Goal: Find specific page/section: Find specific page/section

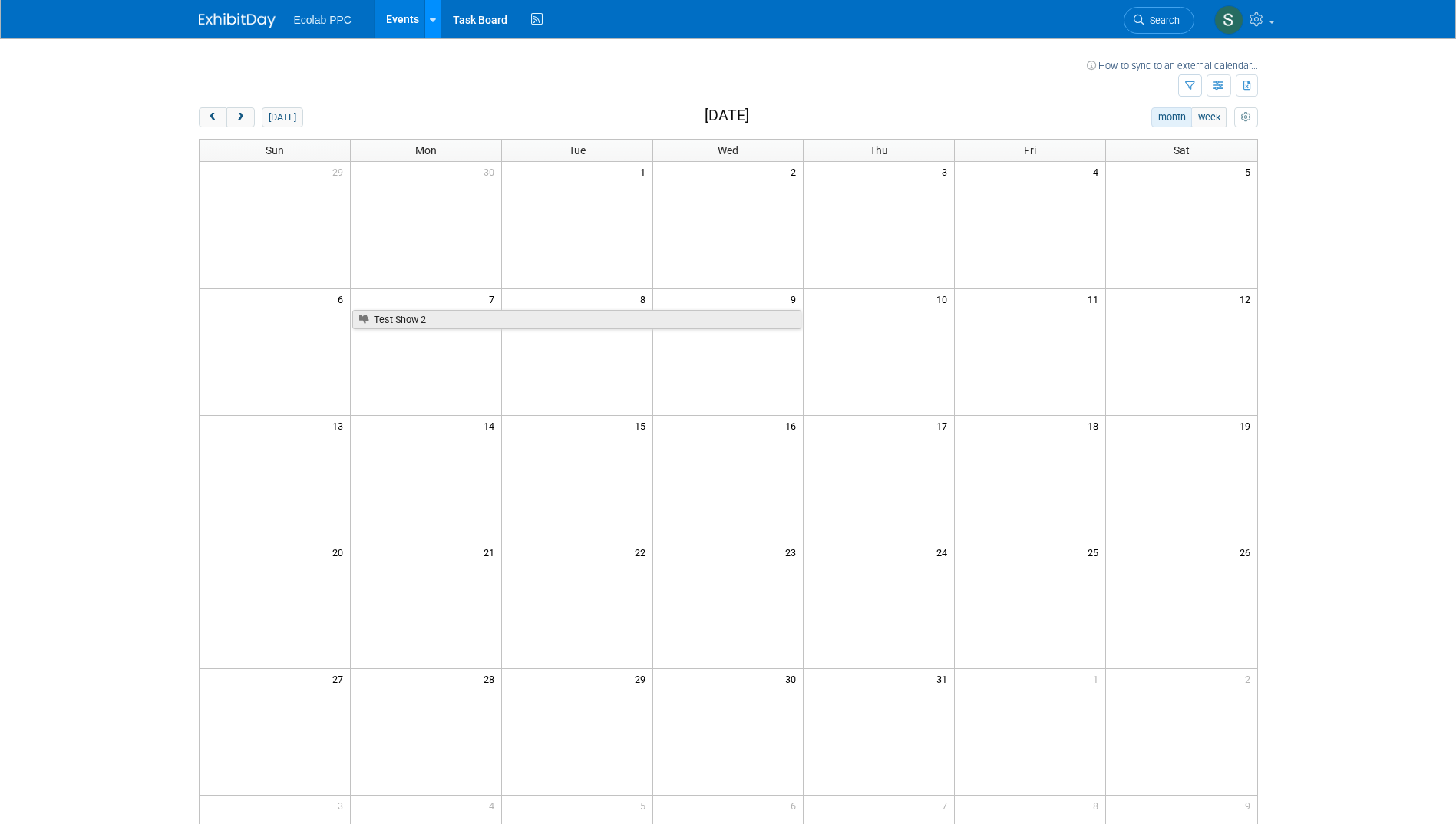
click at [428, 24] on link at bounding box center [432, 19] width 16 height 39
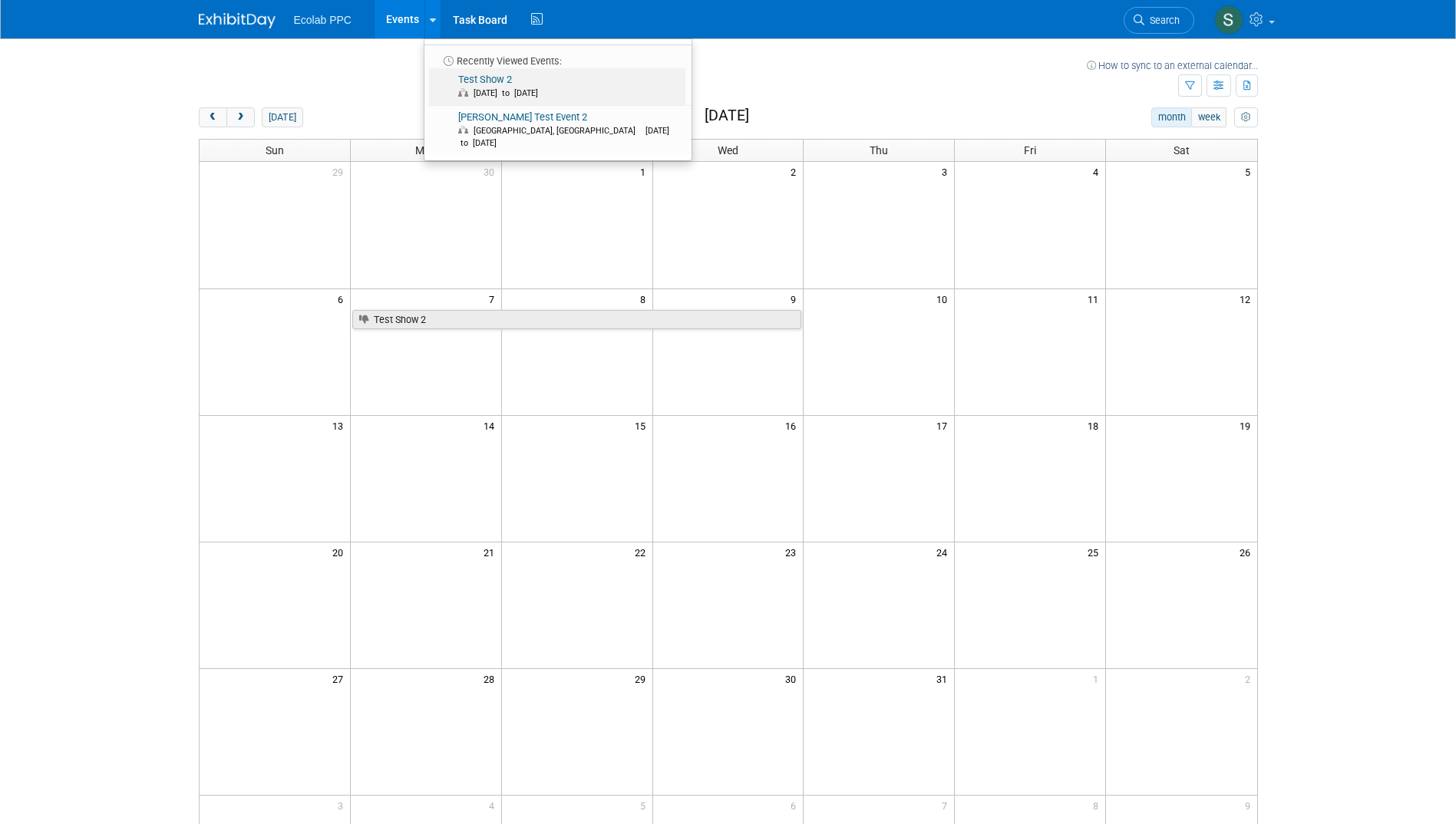
click at [501, 77] on link "Test Show 2 [DATE] to [DATE]" at bounding box center [557, 87] width 257 height 37
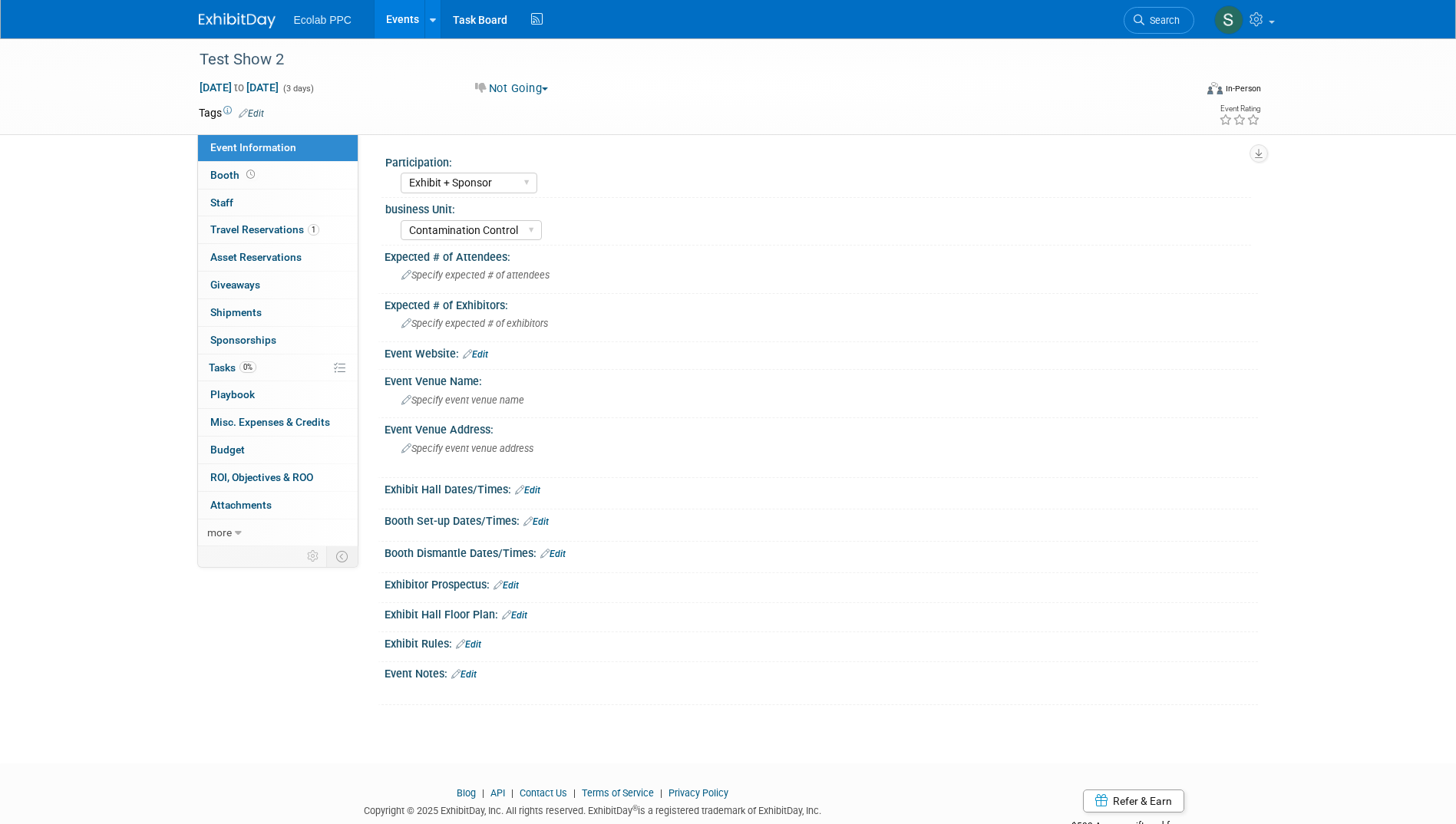
select select "Exhibit + Sponsor"
select select "Contamination Control"
click at [240, 531] on icon at bounding box center [238, 532] width 7 height 10
